Goal: Find specific page/section: Find specific page/section

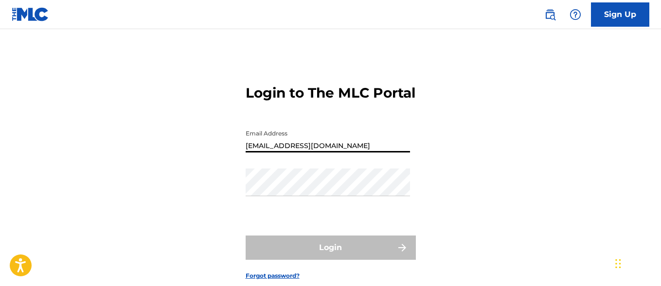
type input "[EMAIL_ADDRESS][DOMAIN_NAME]"
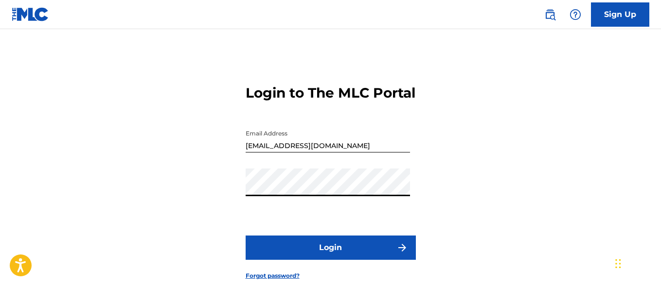
click at [330, 260] on button "Login" at bounding box center [330, 248] width 170 height 24
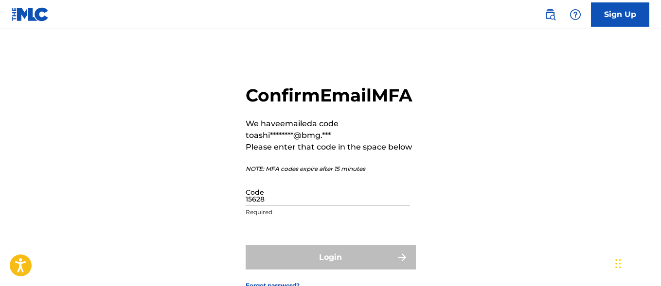
type input "156281"
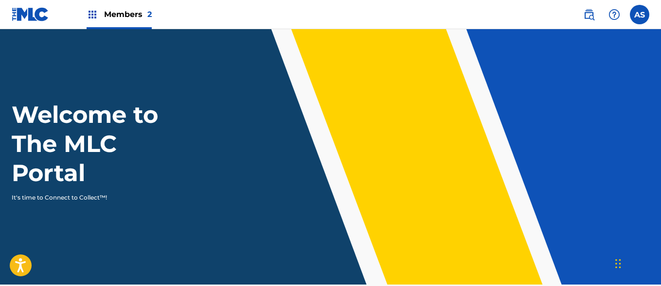
click at [92, 15] on img at bounding box center [93, 15] width 12 height 12
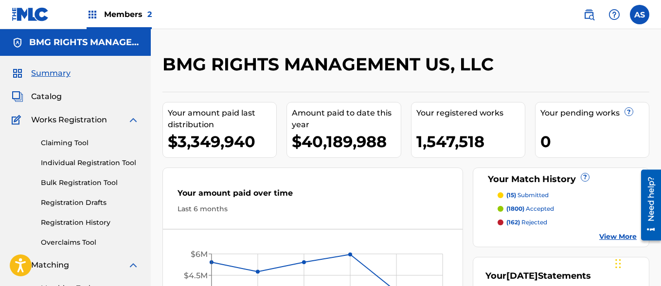
scroll to position [211, 0]
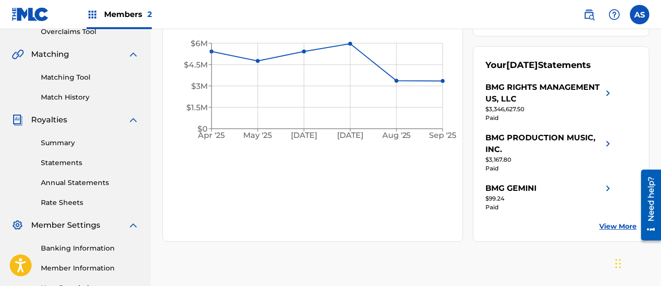
click at [90, 143] on link "Summary" at bounding box center [90, 143] width 98 height 10
